Goal: Navigation & Orientation: Go to known website

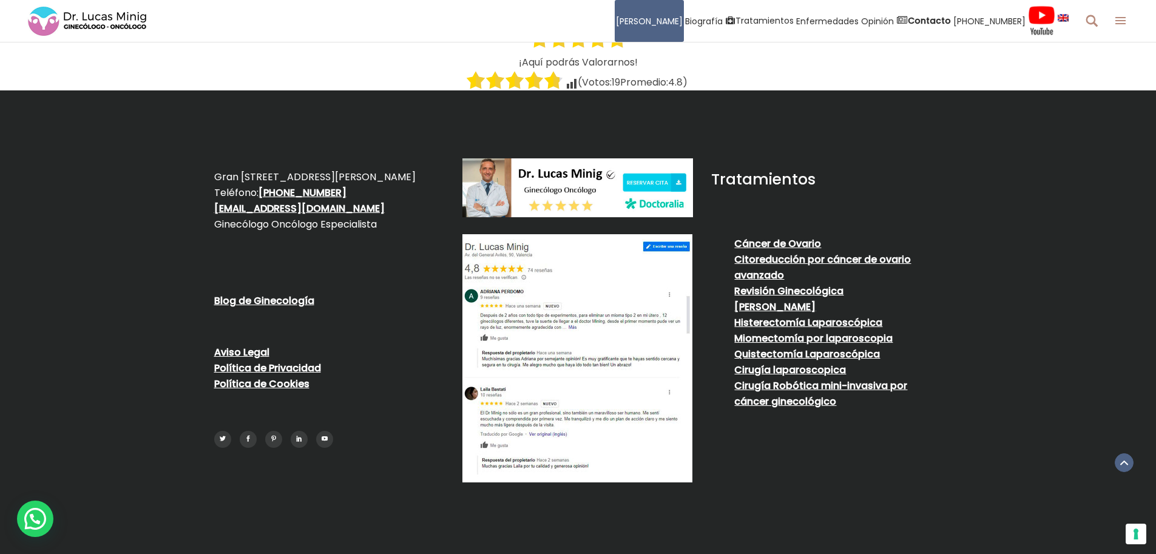
scroll to position [5477, 0]
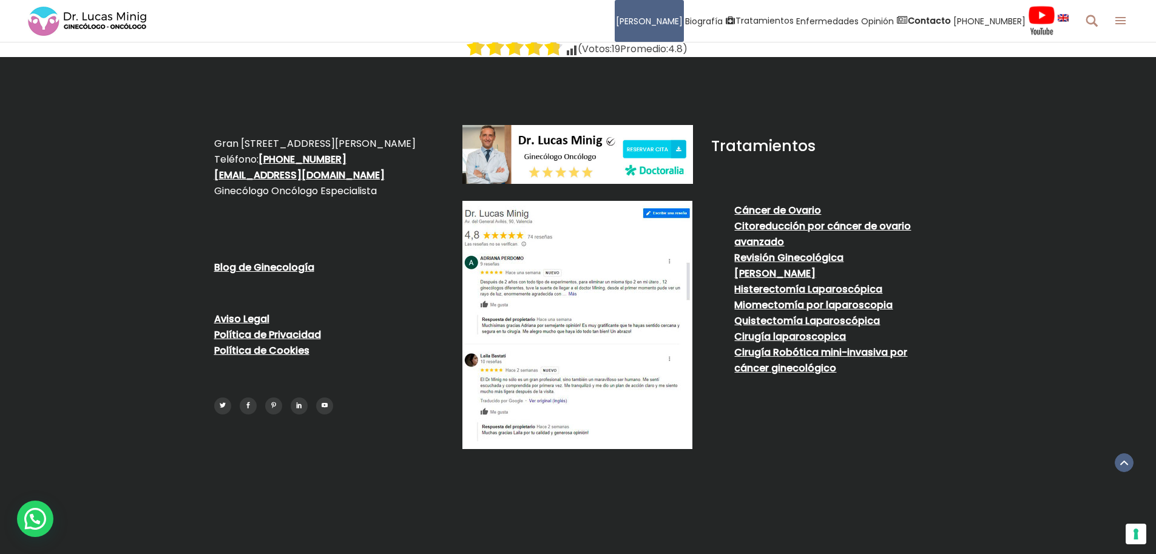
drag, startPoint x: 140, startPoint y: 190, endPoint x: 140, endPoint y: 331, distance: 140.7
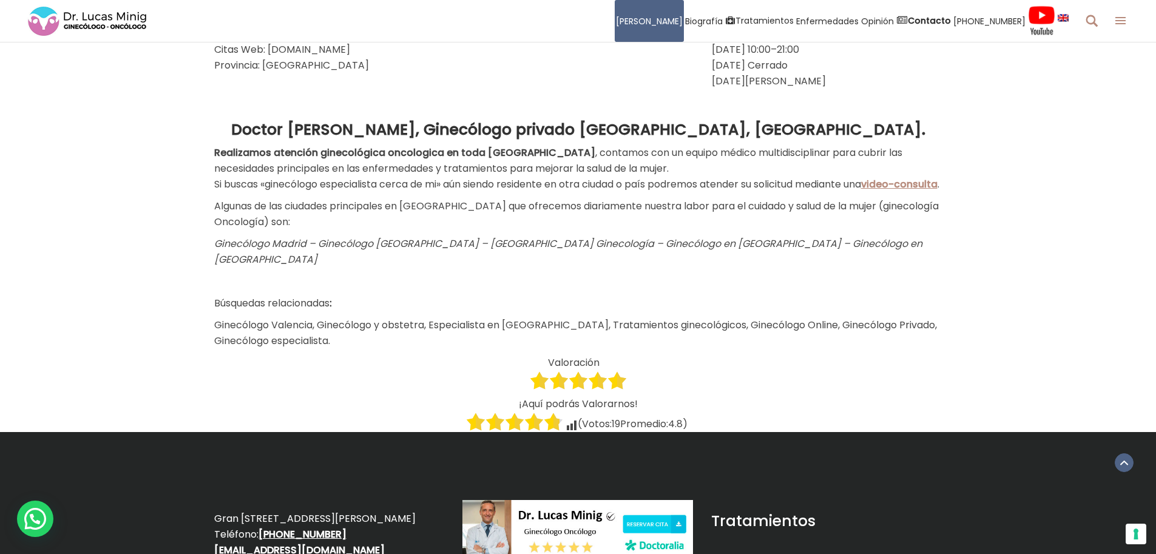
drag, startPoint x: 901, startPoint y: 389, endPoint x: 952, endPoint y: 21, distance: 372.4
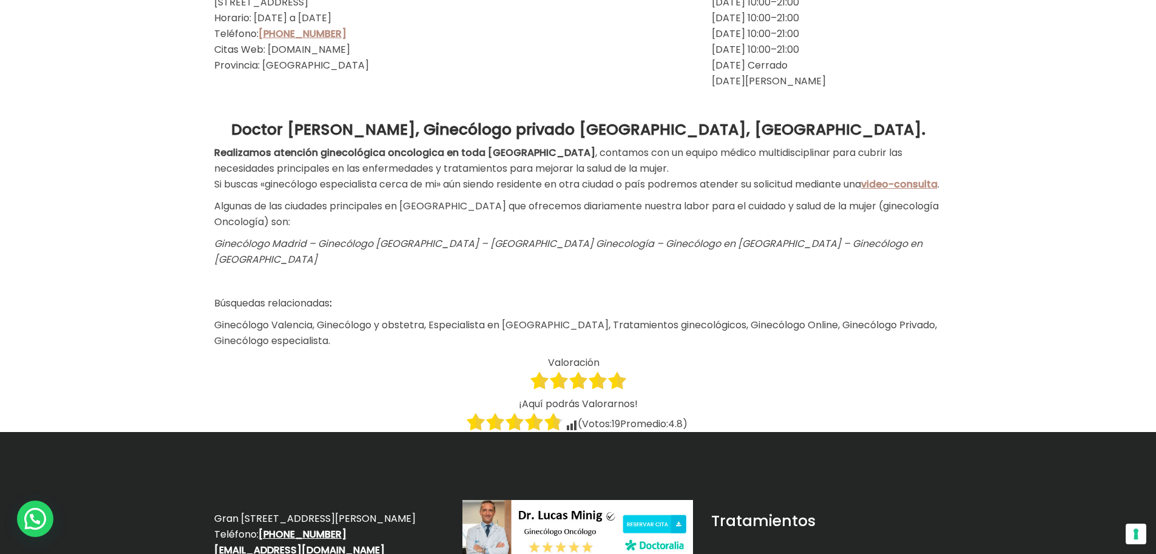
scroll to position [0, 0]
